Goal: Transaction & Acquisition: Purchase product/service

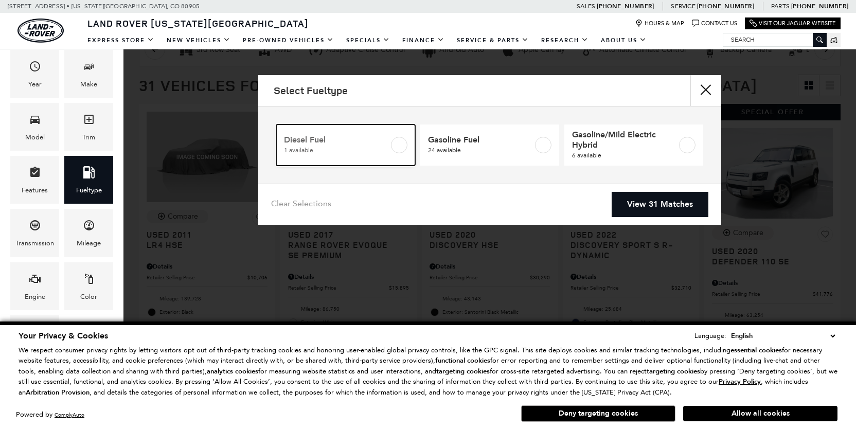
click at [395, 148] on label at bounding box center [399, 145] width 16 height 16
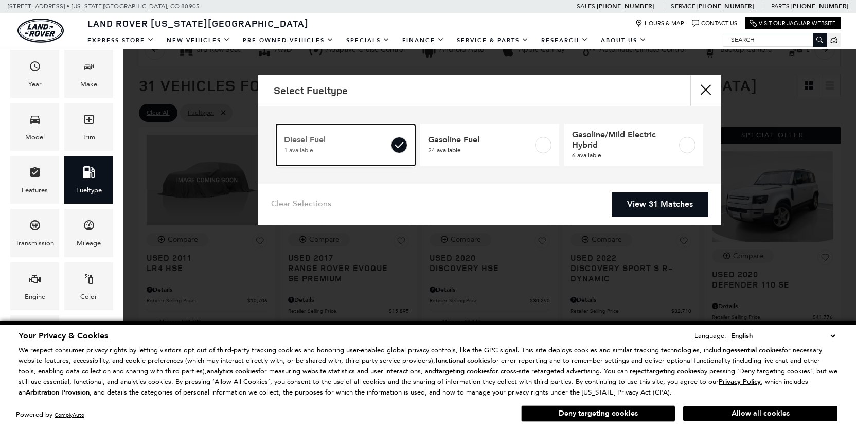
type input "$30,290"
checkbox input "true"
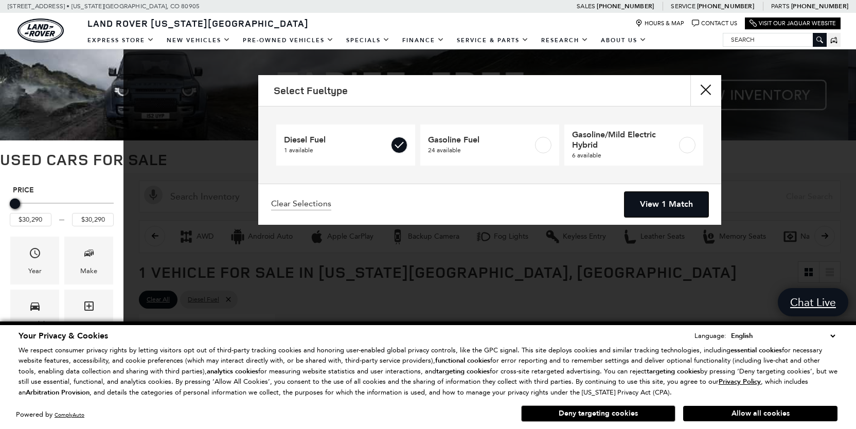
click at [678, 202] on link "View 1 Match" at bounding box center [666, 204] width 84 height 25
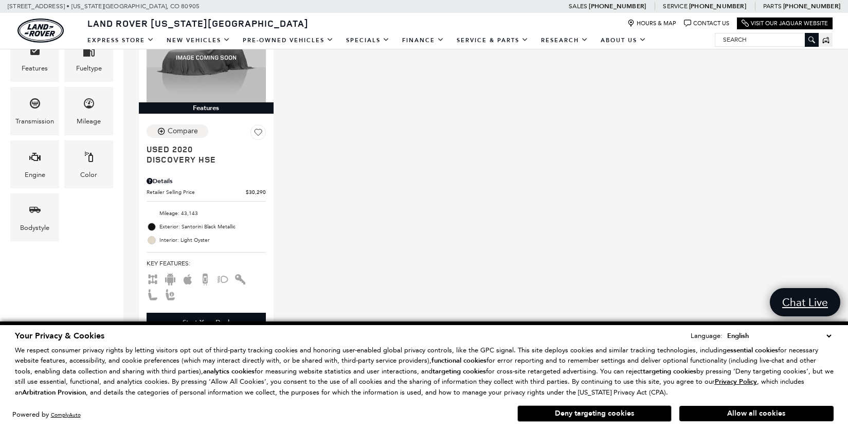
scroll to position [309, 0]
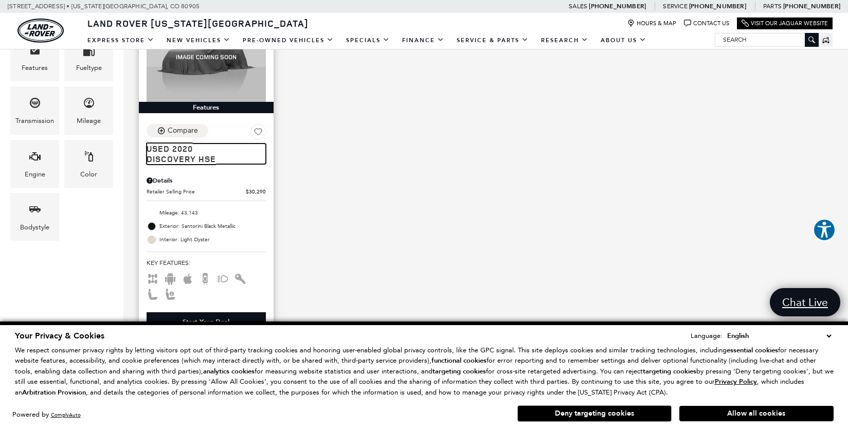
click at [171, 153] on span "Used 2020" at bounding box center [203, 148] width 112 height 10
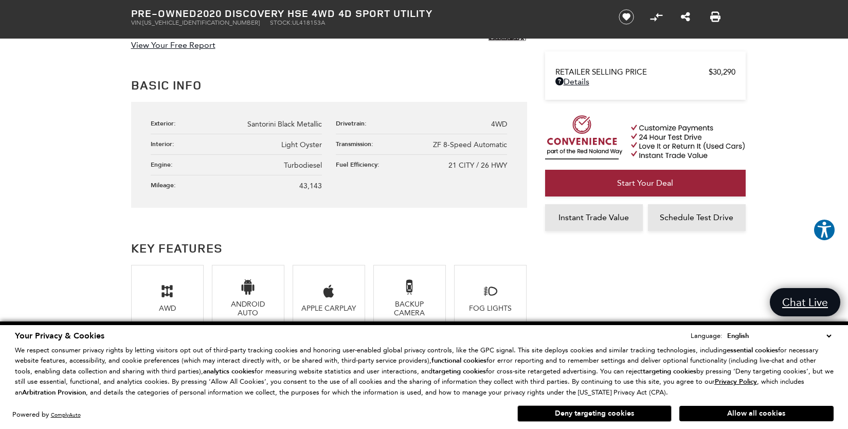
scroll to position [598, 0]
